Goal: Information Seeking & Learning: Find specific fact

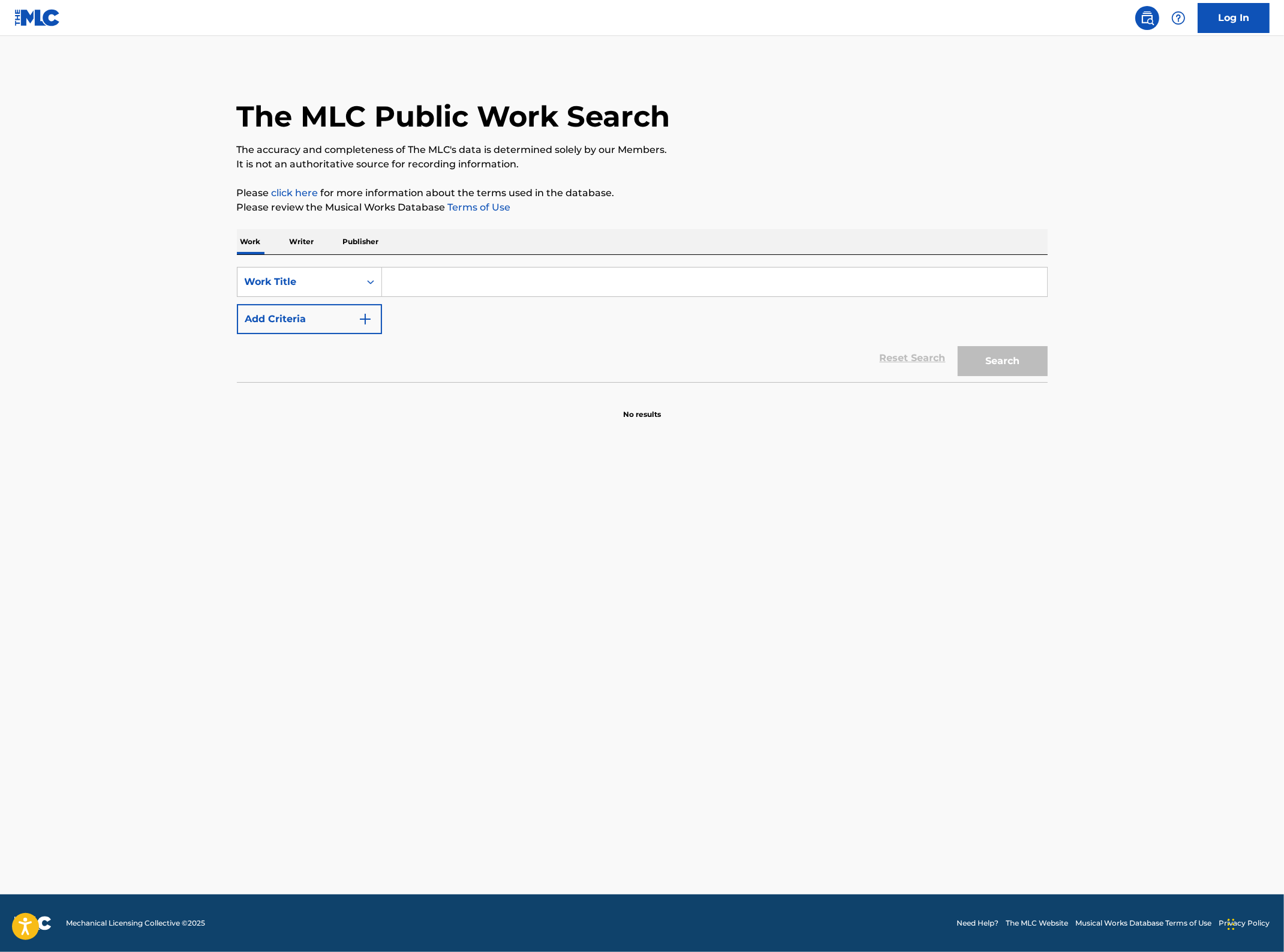
click at [441, 289] on input "Search Form" at bounding box center [714, 282] width 665 height 29
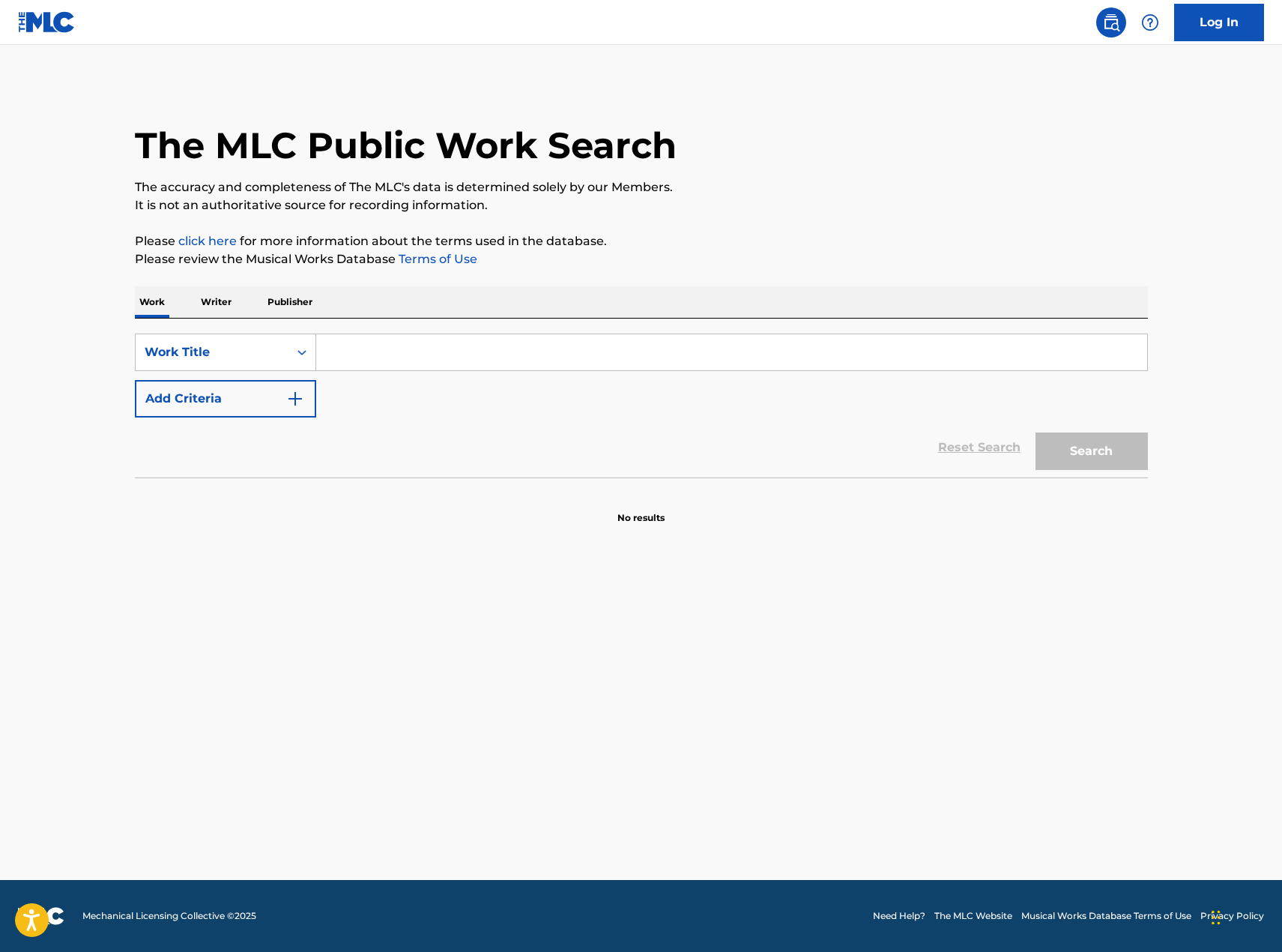
drag, startPoint x: 1601, startPoint y: 212, endPoint x: 583, endPoint y: 341, distance: 1026.1
click at [583, 341] on input "Search Form" at bounding box center [731, 352] width 831 height 36
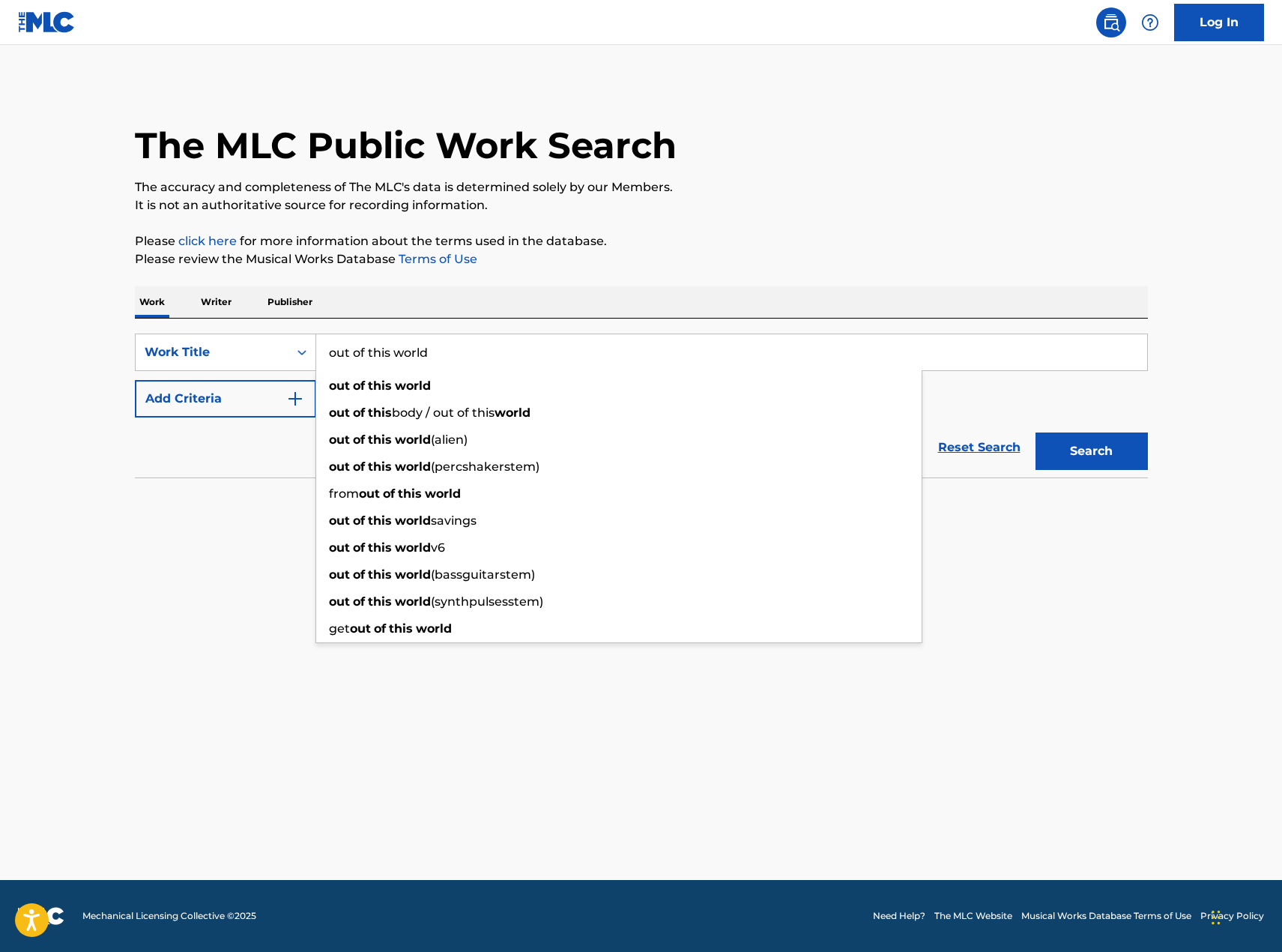
type input "out of this world"
click at [273, 404] on button "Add Criteria" at bounding box center [225, 399] width 181 height 37
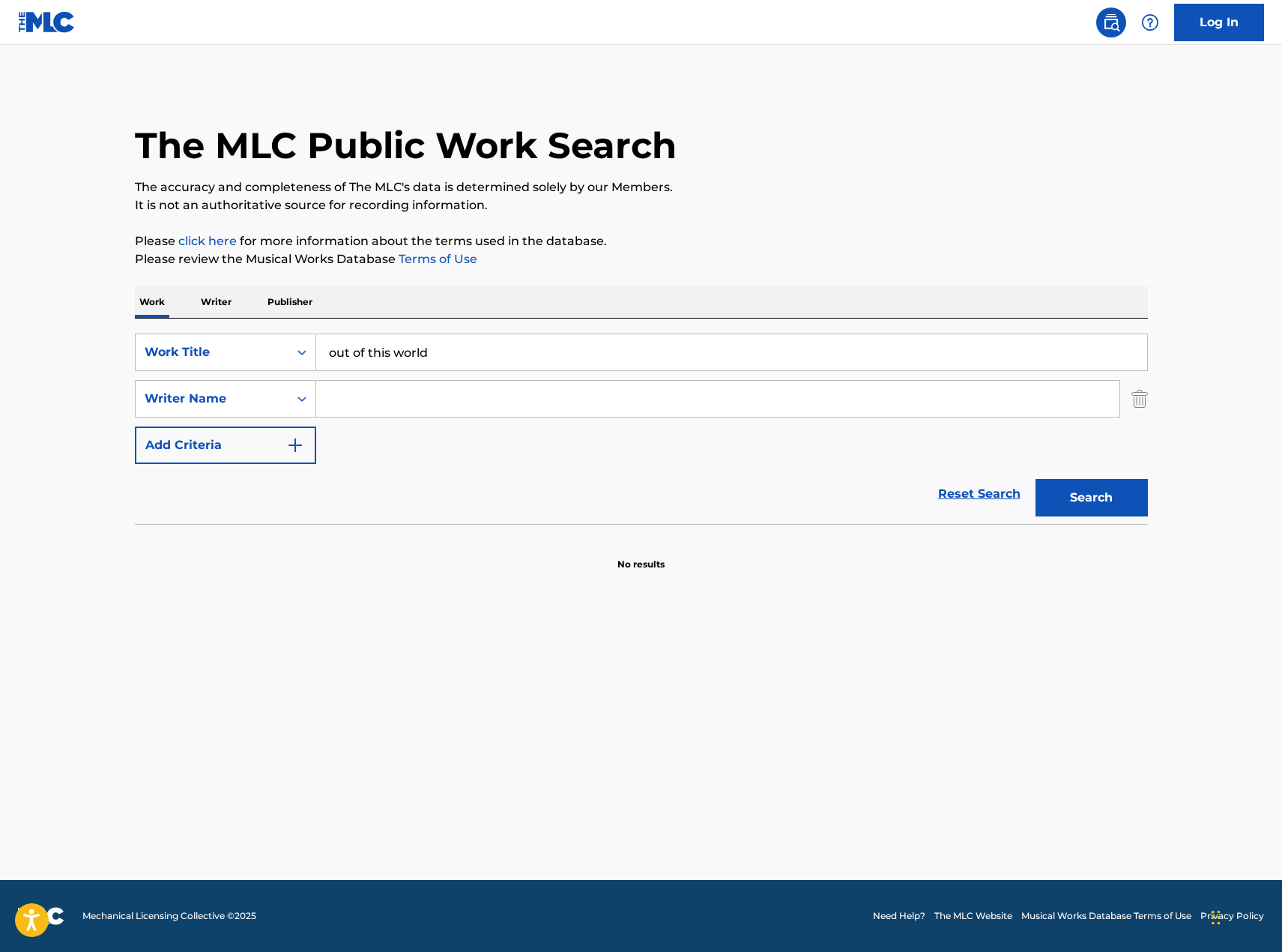
click at [334, 401] on input "Search Form" at bounding box center [717, 399] width 803 height 36
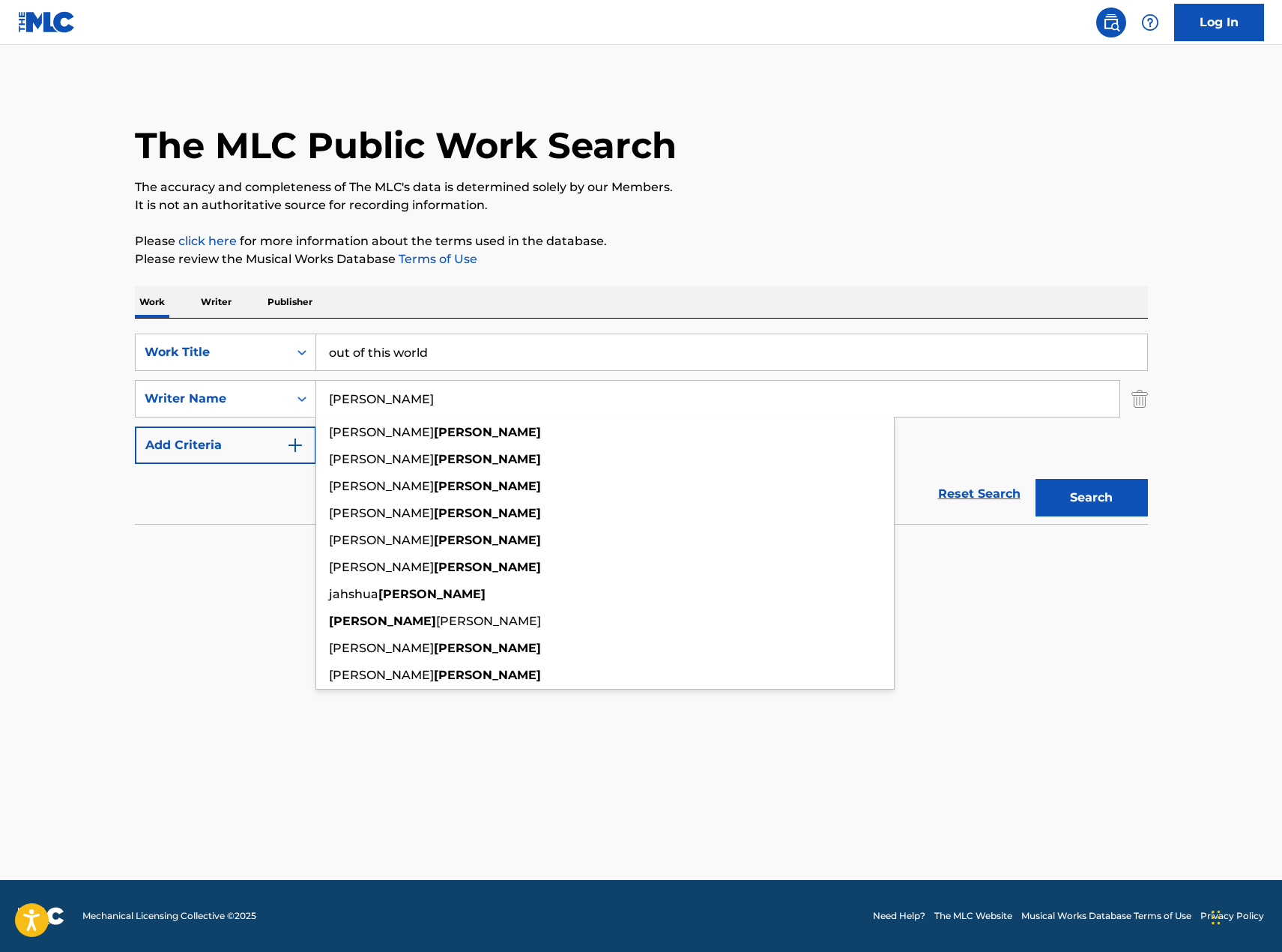
type input "[PERSON_NAME]"
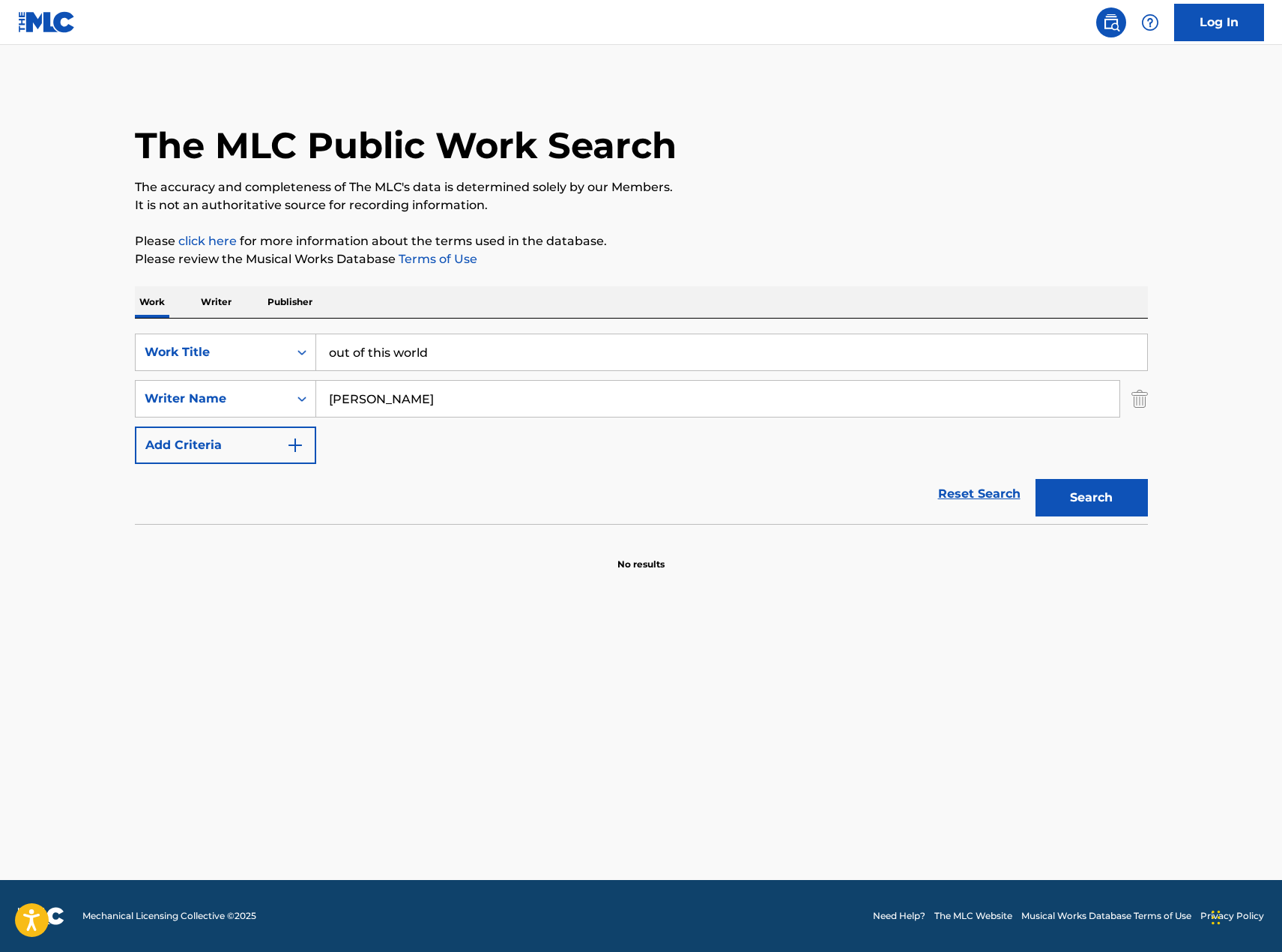
click at [1062, 499] on button "Search" at bounding box center [1092, 498] width 112 height 37
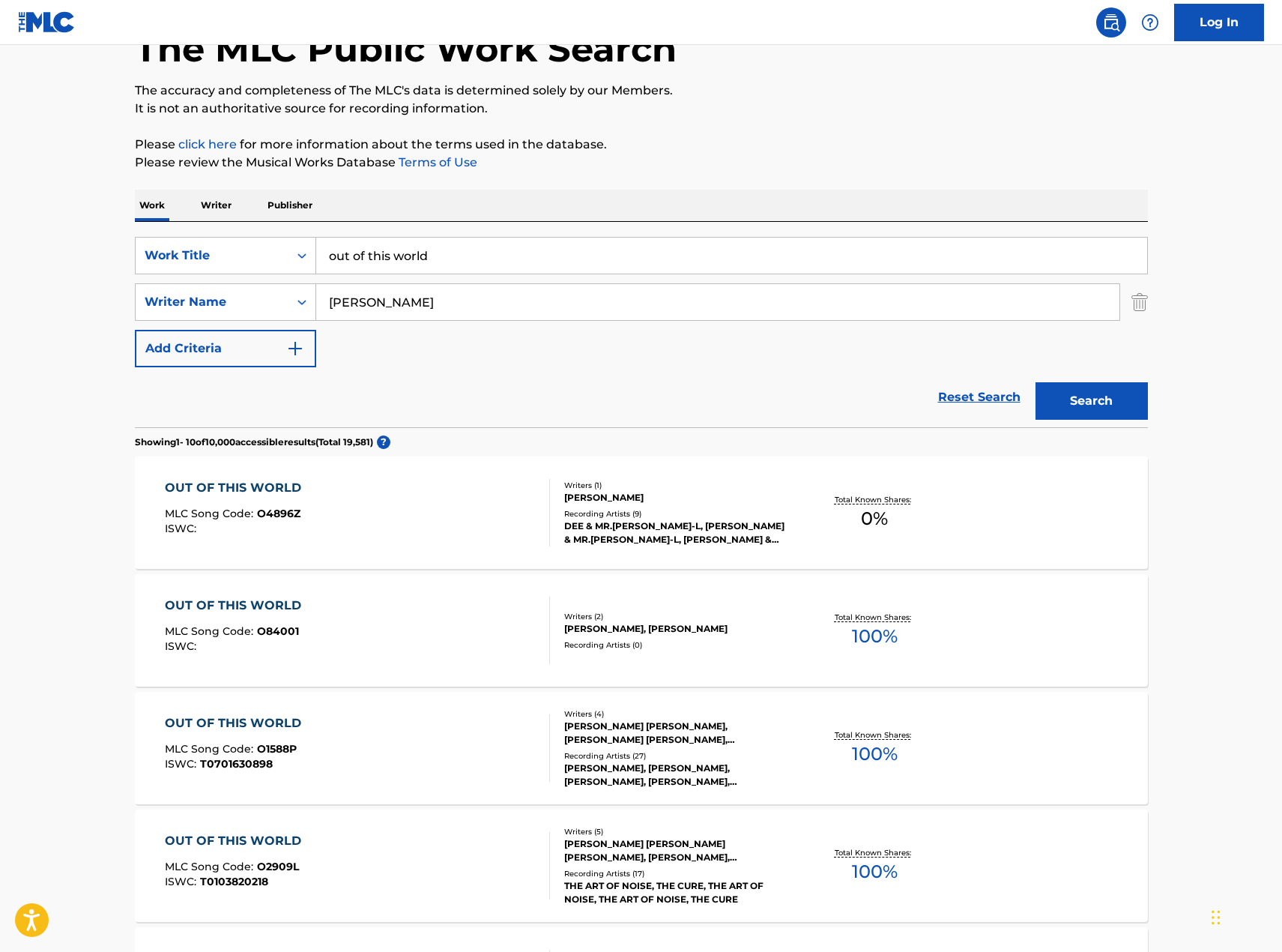
scroll to position [225, 0]
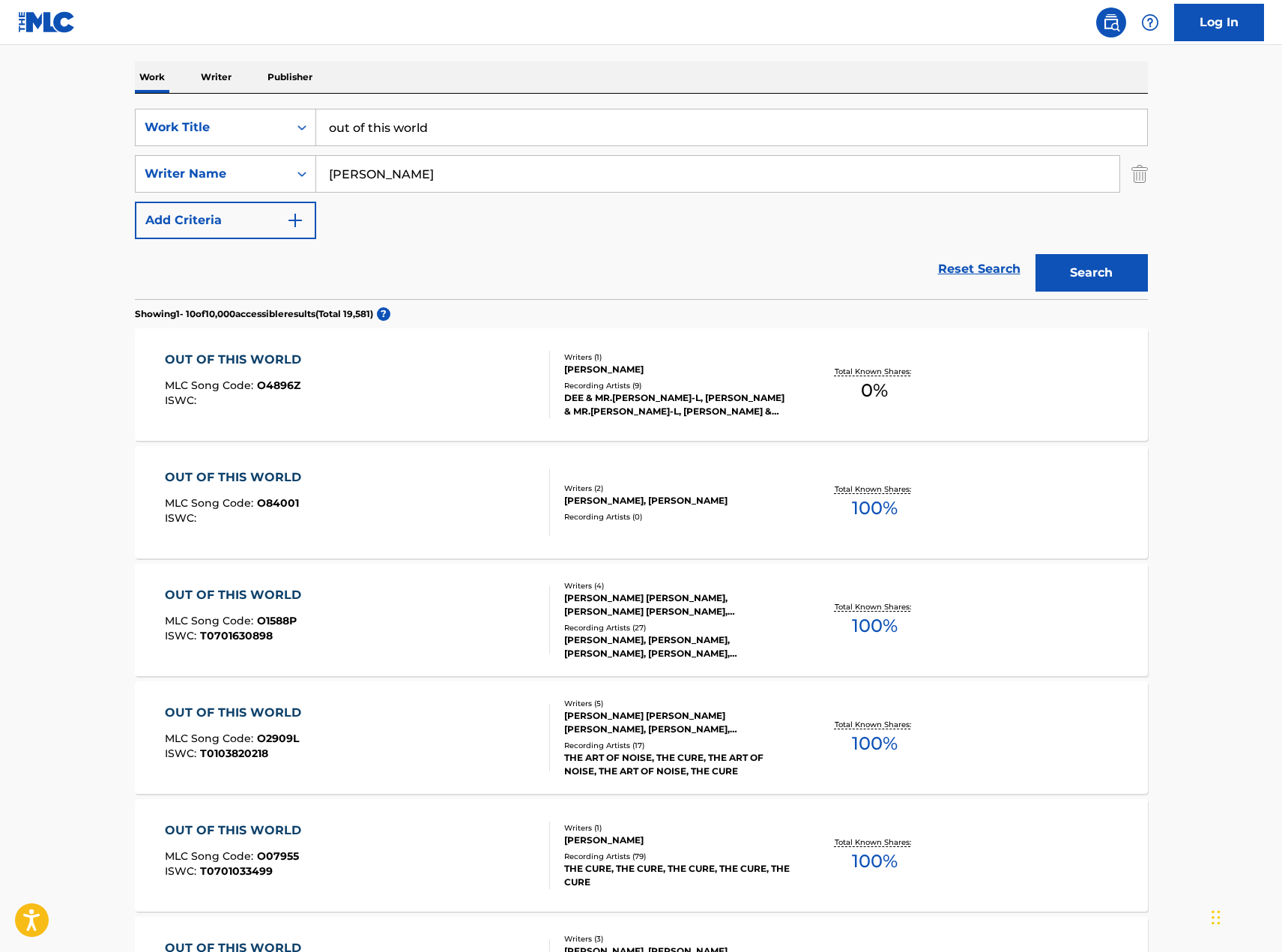
click at [264, 587] on div "OUT OF THIS WORLD" at bounding box center [237, 594] width 144 height 18
